Goal: Information Seeking & Learning: Find specific fact

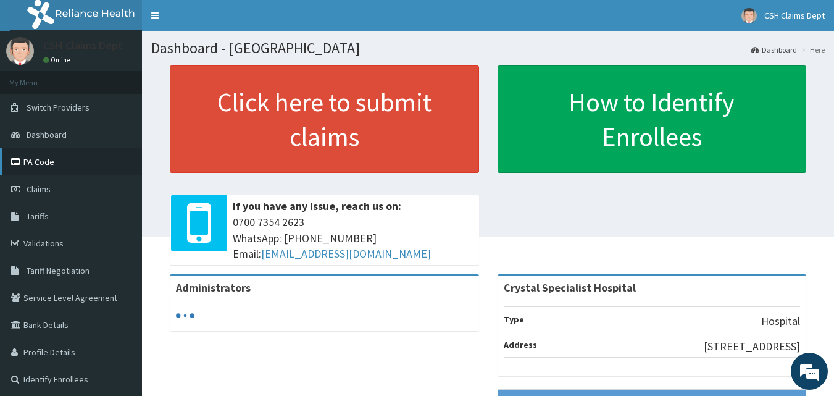
click at [31, 161] on link "PA Code" at bounding box center [71, 161] width 142 height 27
click at [43, 165] on link "PA Code" at bounding box center [71, 161] width 142 height 27
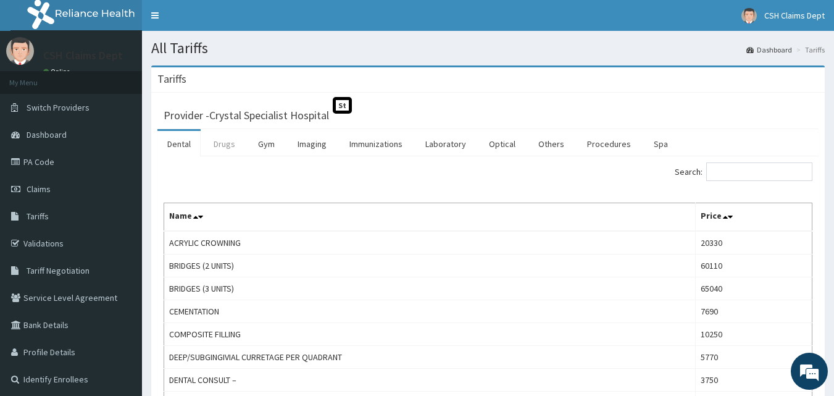
click at [221, 137] on link "Drugs" at bounding box center [224, 144] width 41 height 26
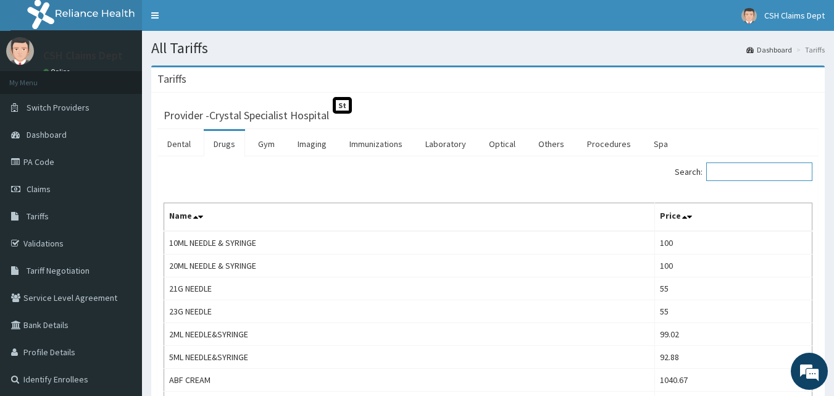
click at [739, 167] on input "Search:" at bounding box center [759, 171] width 106 height 19
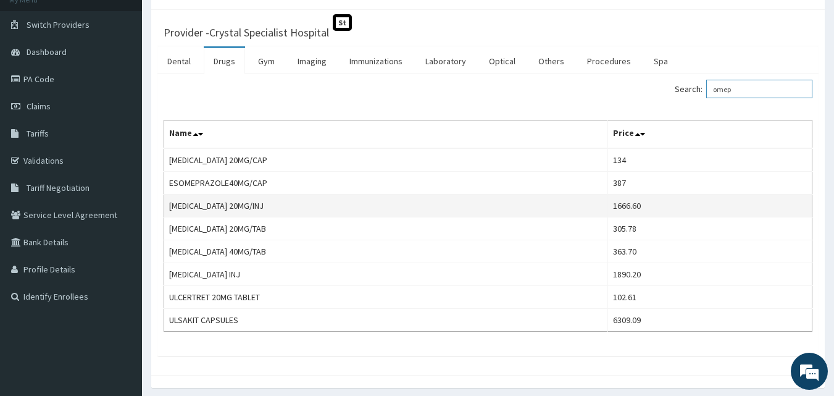
scroll to position [123, 0]
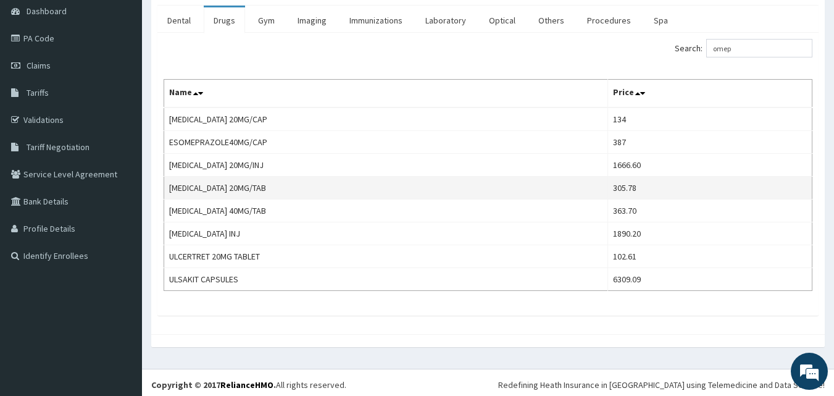
click at [623, 193] on td "305.78" at bounding box center [710, 188] width 204 height 23
copy td "305.78"
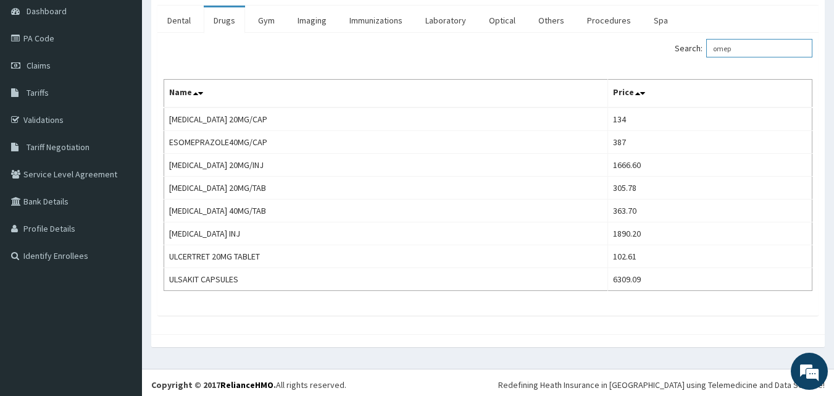
click at [731, 48] on input "omep" at bounding box center [759, 48] width 106 height 19
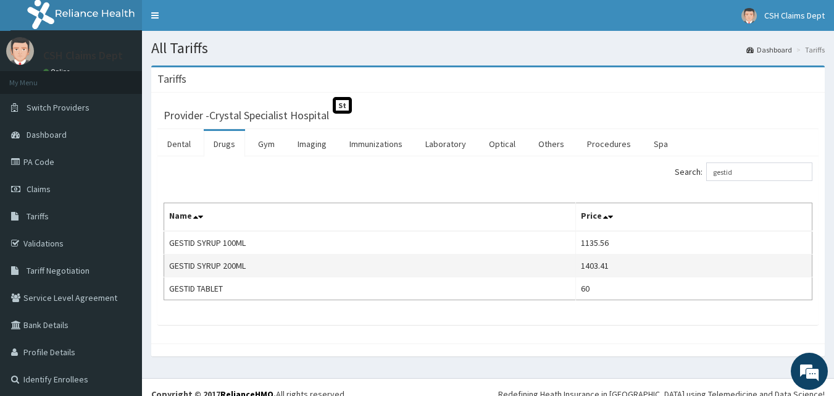
click at [605, 267] on td "1403.41" at bounding box center [693, 265] width 236 height 23
copy td "1403.41"
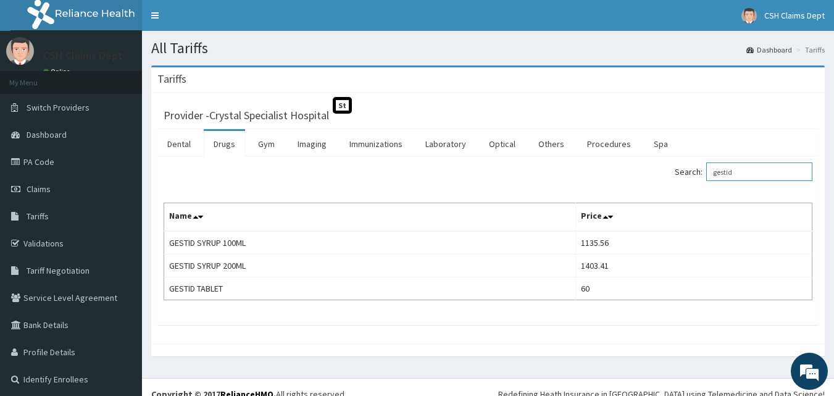
click at [732, 174] on input "gestid" at bounding box center [759, 171] width 106 height 19
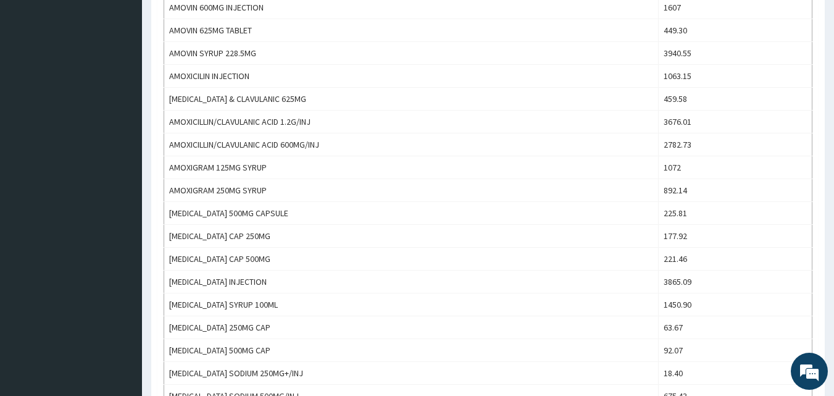
scroll to position [494, 0]
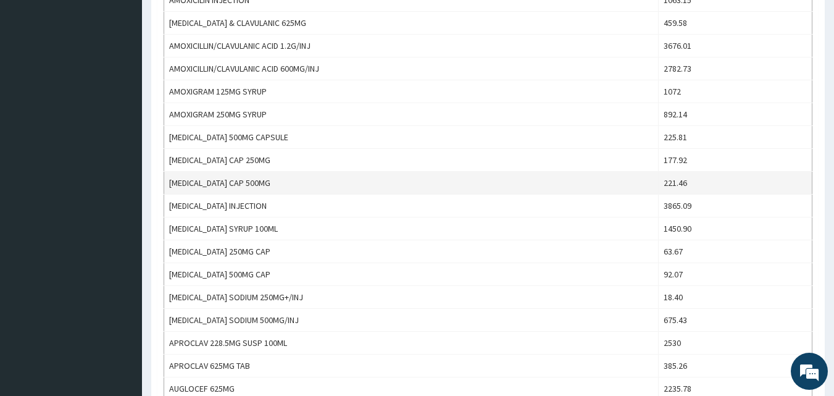
click at [679, 186] on td "221.46" at bounding box center [735, 183] width 154 height 23
copy td "221.46"
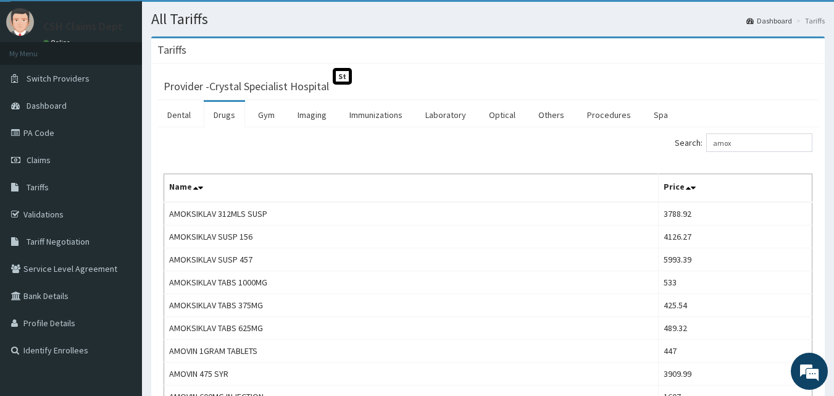
scroll to position [0, 0]
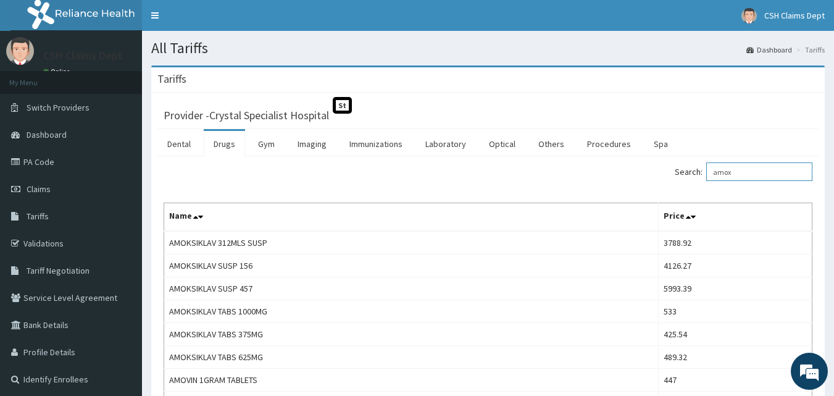
click at [729, 170] on input "amox" at bounding box center [759, 171] width 106 height 19
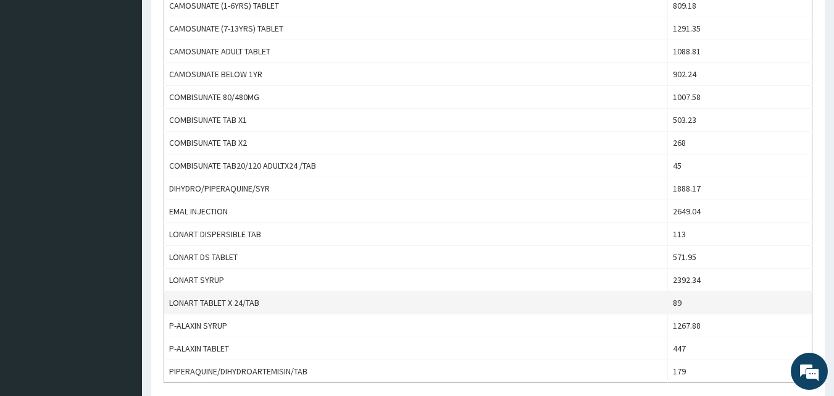
scroll to position [617, 0]
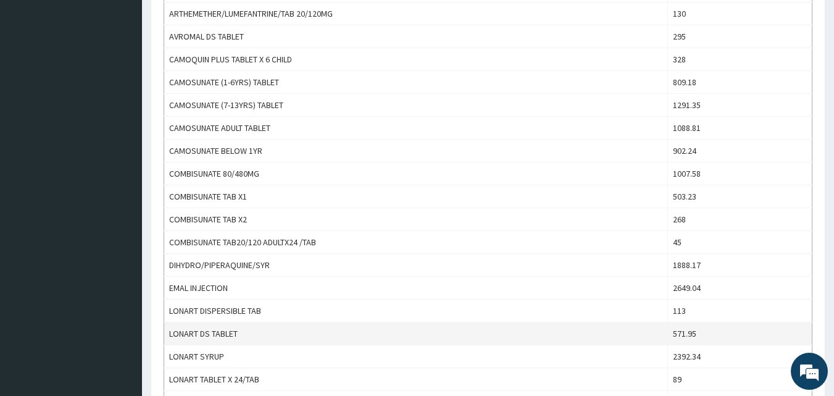
click at [688, 332] on td "571.95" at bounding box center [740, 333] width 144 height 23
copy td "571.95"
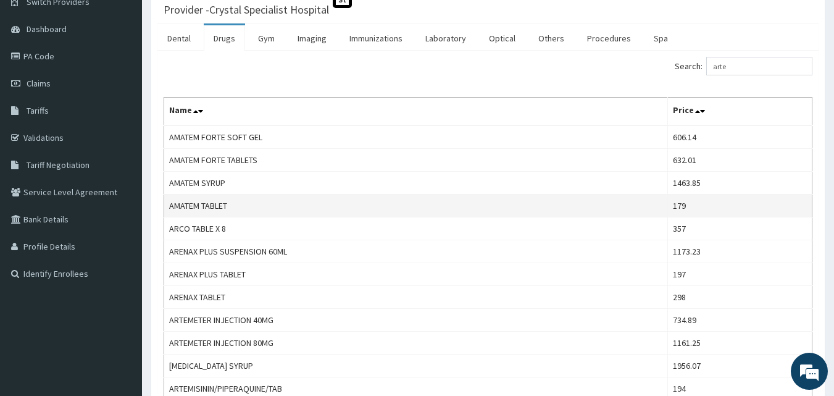
scroll to position [0, 0]
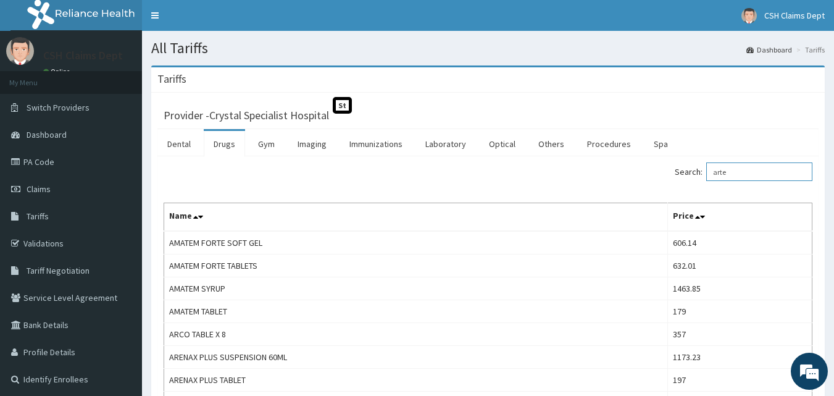
click at [732, 168] on input "arte" at bounding box center [759, 171] width 106 height 19
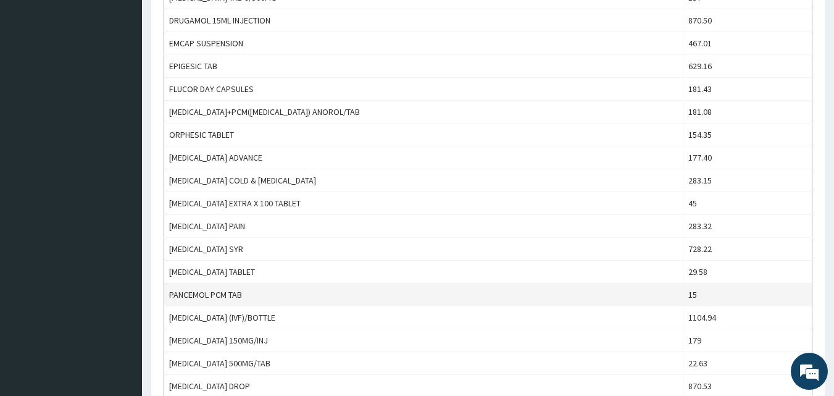
scroll to position [741, 0]
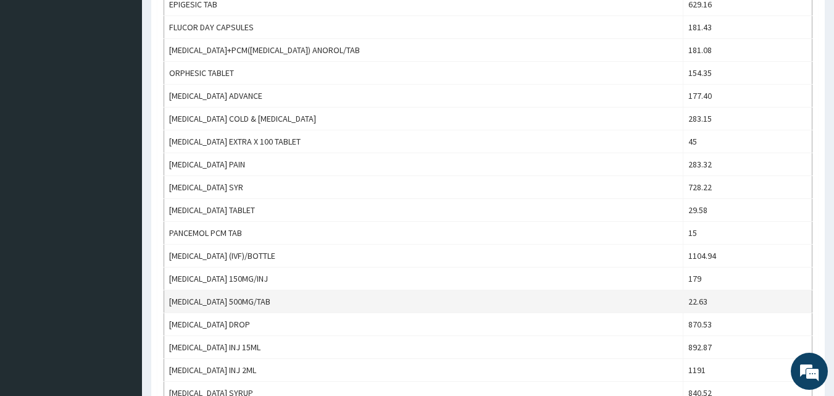
click at [685, 299] on td "22.63" at bounding box center [748, 301] width 129 height 23
copy td "22.63"
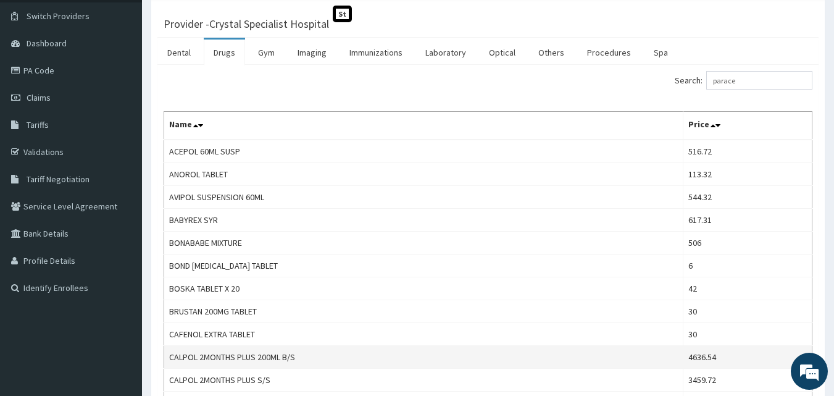
scroll to position [0, 0]
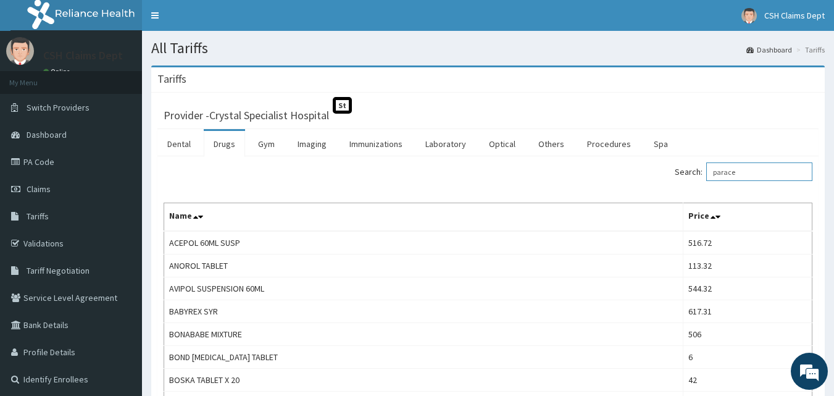
click at [733, 168] on input "parace" at bounding box center [759, 171] width 106 height 19
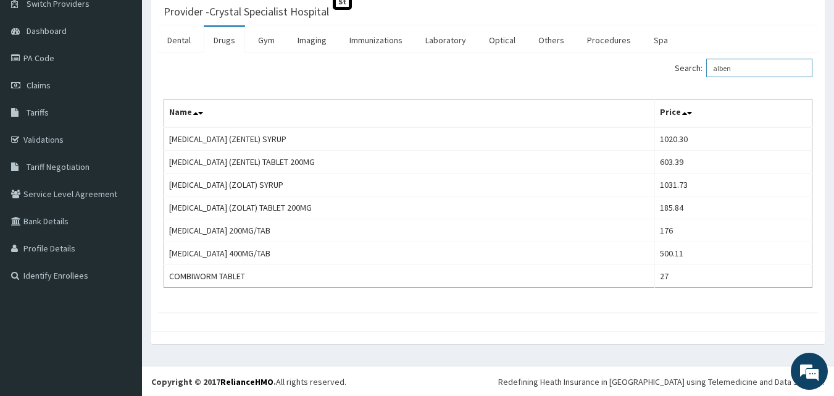
scroll to position [105, 0]
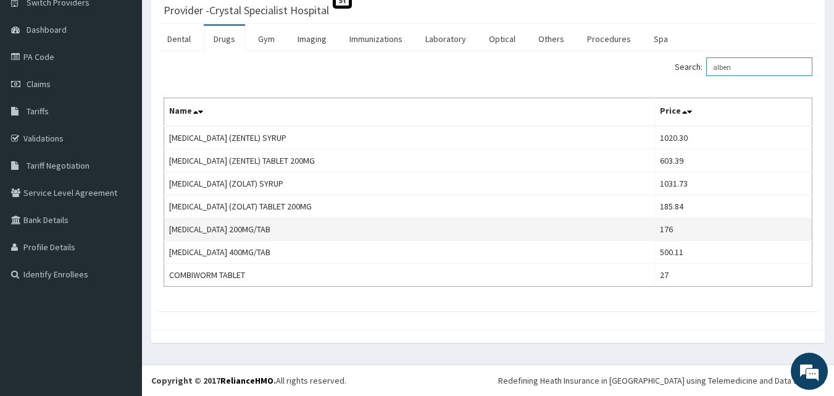
type input "alben"
click at [669, 231] on td "176" at bounding box center [733, 229] width 157 height 23
copy td "176"
